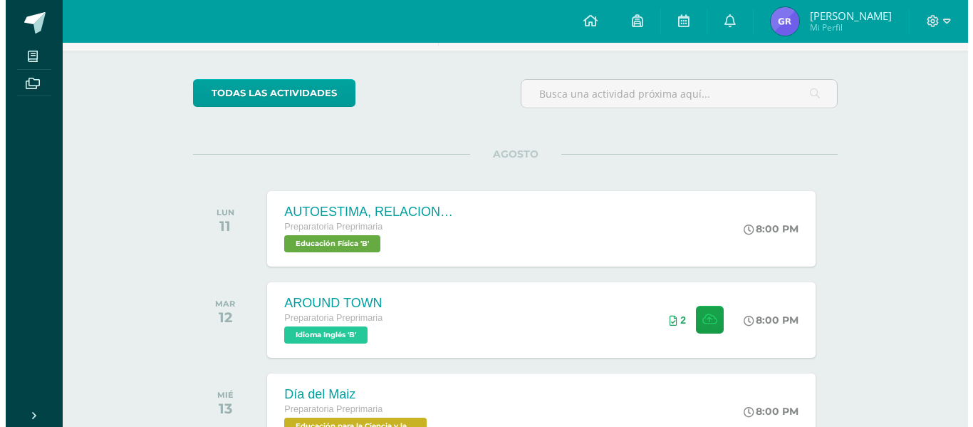
scroll to position [108, 0]
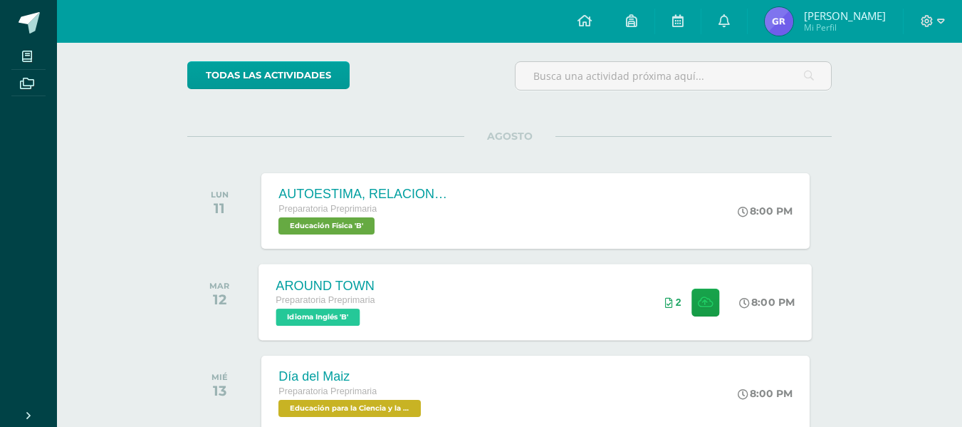
click at [360, 281] on div "AROUND TOWN" at bounding box center [325, 285] width 99 height 15
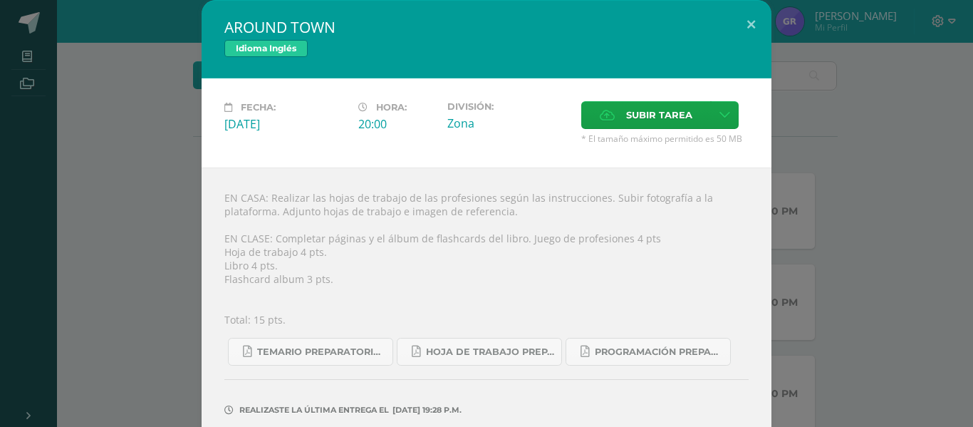
scroll to position [58, 0]
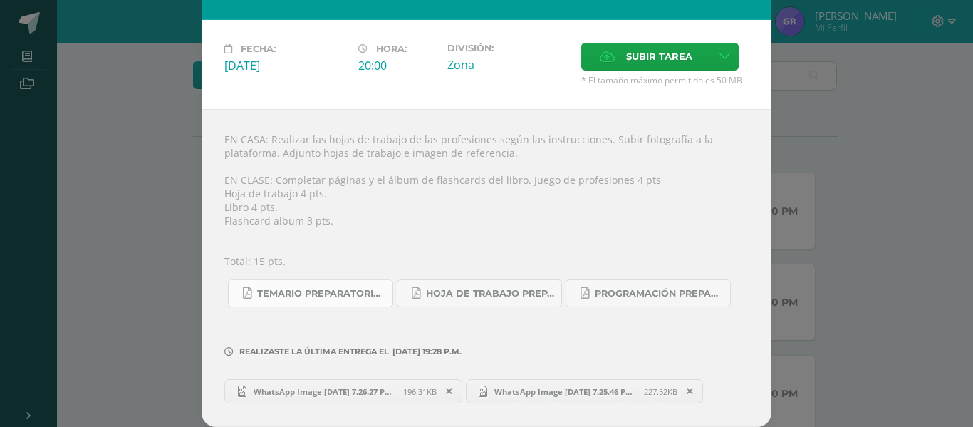
click at [329, 289] on span "Temario preparatoria 4-2025.pdf" at bounding box center [321, 293] width 128 height 11
click at [464, 303] on link "Hoja de trabajo PREPARATORIA1.pdf" at bounding box center [479, 293] width 165 height 28
click at [623, 296] on span "Programación Preparatoria Inglés B.pdf" at bounding box center [659, 293] width 128 height 11
click at [645, 48] on span "Subir tarea" at bounding box center [659, 56] width 66 height 26
click at [0, 0] on input "Subir tarea" at bounding box center [0, 0] width 0 height 0
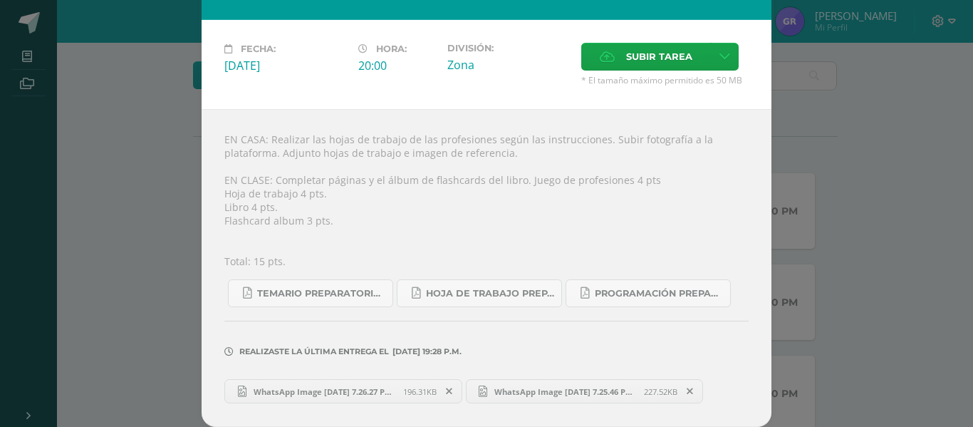
click at [336, 387] on span "WhatsApp Image [DATE] 7.26.27 PM.jpeg" at bounding box center [324, 391] width 157 height 11
click at [524, 390] on span "WhatsApp Image [DATE] 7.25.46 PM.jpeg" at bounding box center [565, 391] width 157 height 11
click at [446, 386] on icon at bounding box center [449, 391] width 6 height 10
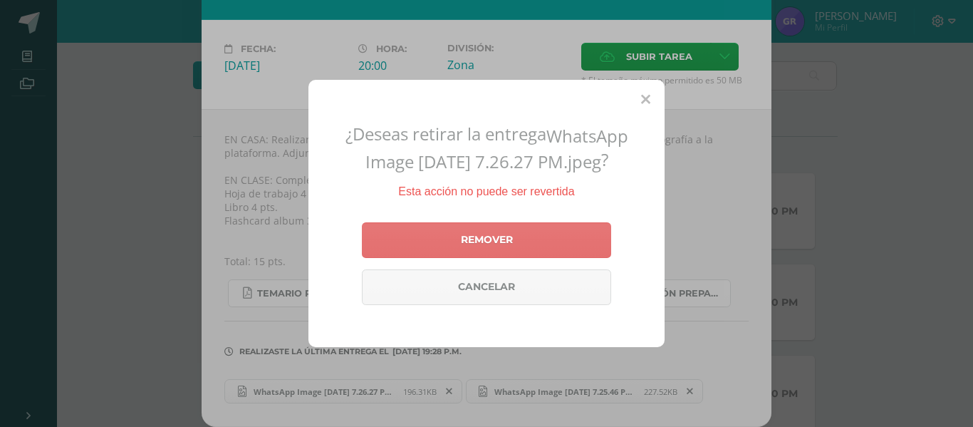
click at [446, 250] on link "Remover" at bounding box center [486, 240] width 249 height 36
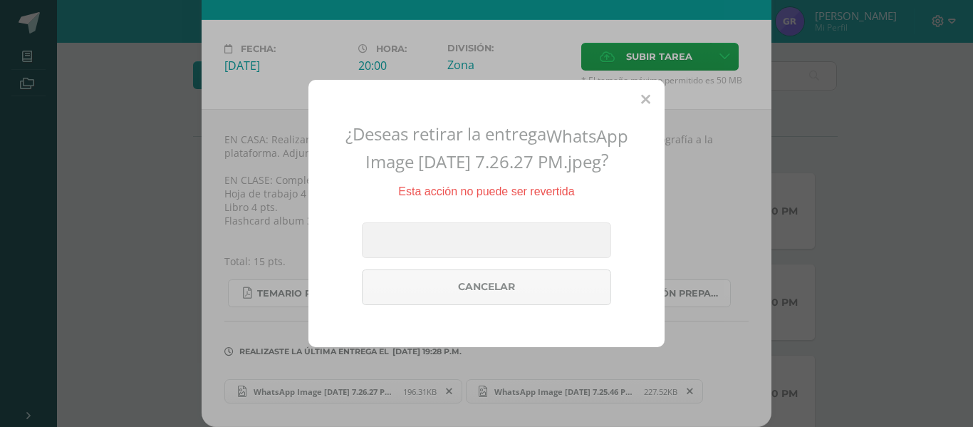
scroll to position [24, 0]
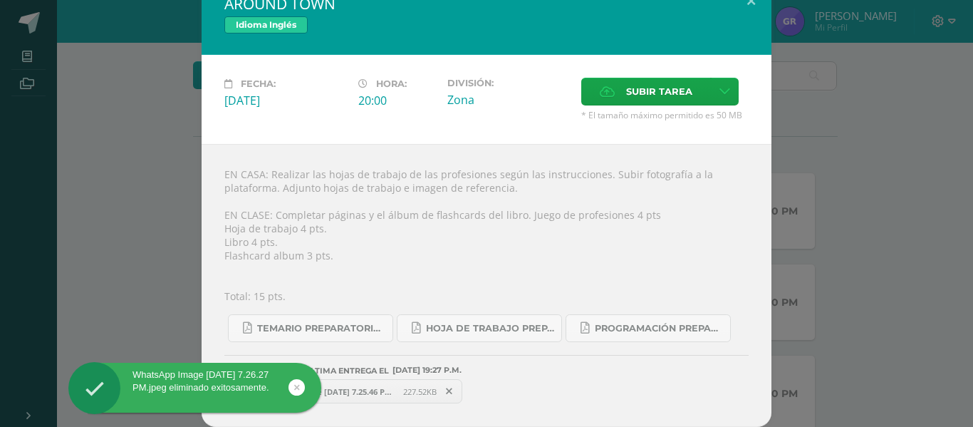
click at [453, 390] on span at bounding box center [449, 391] width 24 height 16
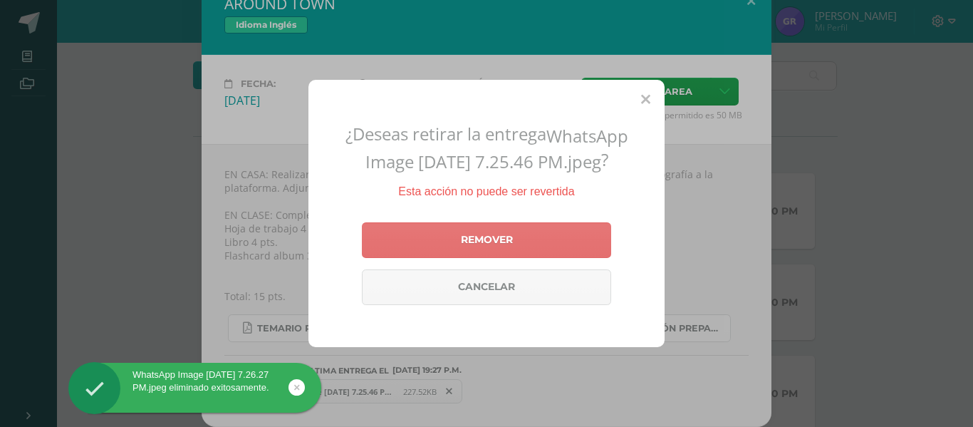
click at [423, 240] on link "Remover" at bounding box center [486, 240] width 249 height 36
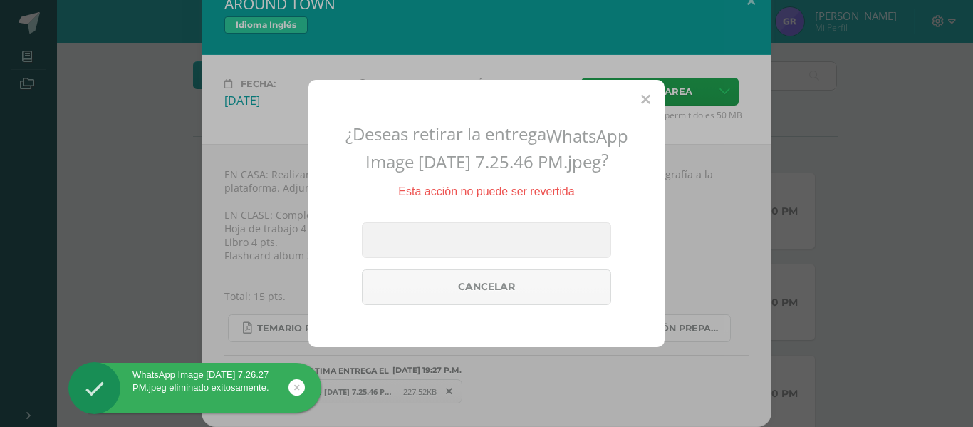
scroll to position [7, 0]
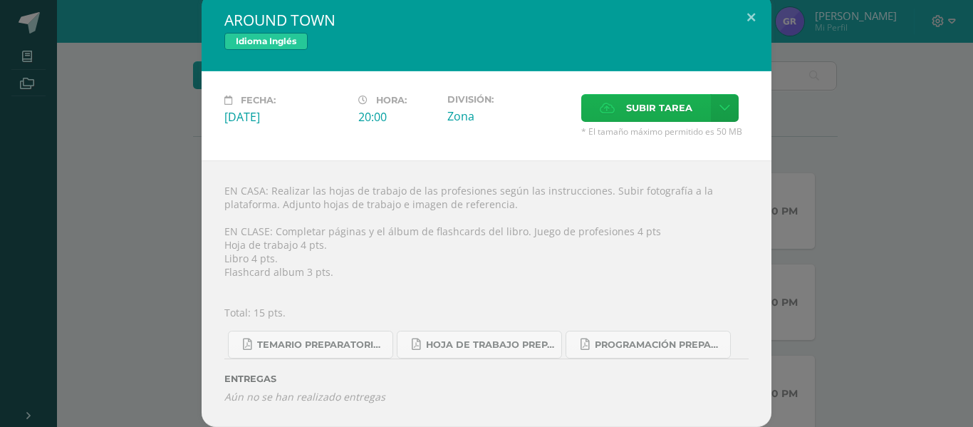
click at [661, 97] on span "Subir tarea" at bounding box center [659, 108] width 66 height 26
click at [0, 0] on input "Subir tarea" at bounding box center [0, 0] width 0 height 0
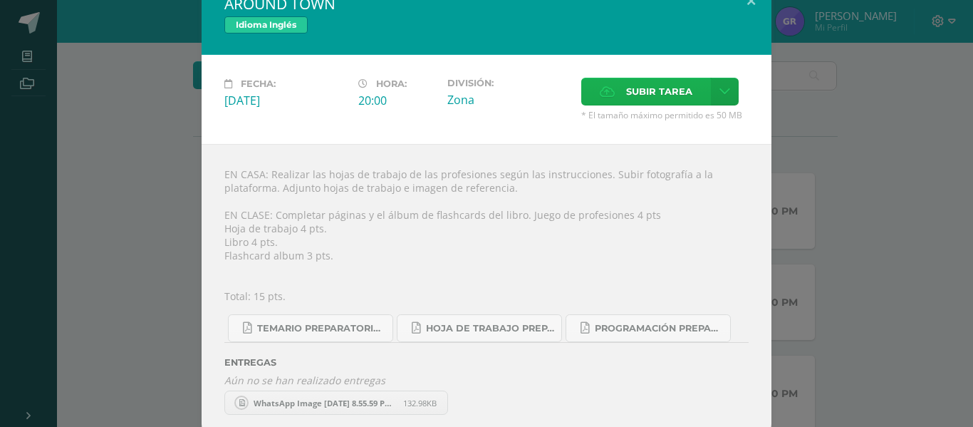
click at [591, 94] on label "Subir tarea" at bounding box center [646, 92] width 130 height 28
click at [0, 0] on input "Subir tarea" at bounding box center [0, 0] width 0 height 0
